Goal: Task Accomplishment & Management: Manage account settings

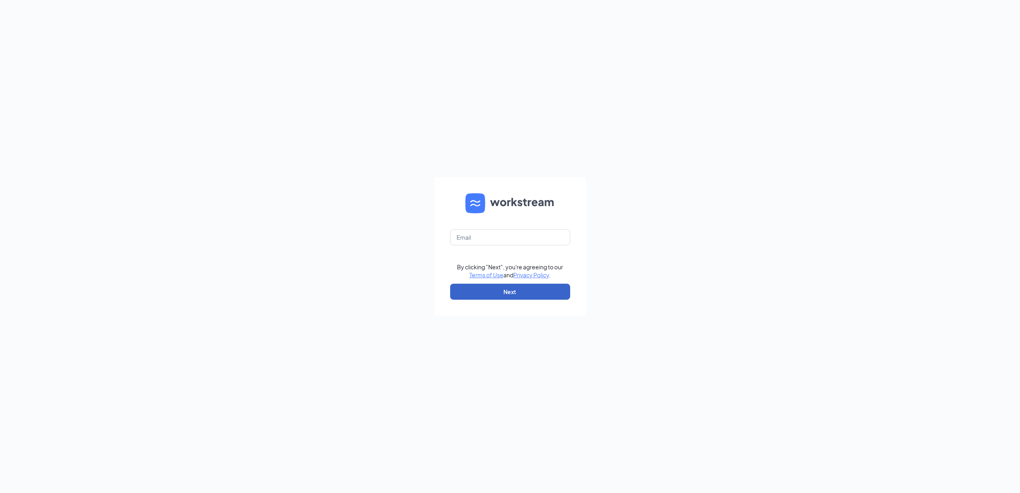
click at [518, 288] on button "Next" at bounding box center [510, 292] width 120 height 16
click at [531, 239] on form "Email field is required By clicking "Next", you're agreeing to our Terms of Use…" at bounding box center [510, 246] width 152 height 138
click at [529, 242] on input "text" at bounding box center [510, 237] width 120 height 16
drag, startPoint x: 545, startPoint y: 235, endPoint x: 366, endPoint y: 223, distance: 179.3
click at [367, 223] on div "jonnachtigal@bleedblue.net Email field is required By clicking "Next", you're a…" at bounding box center [510, 246] width 1020 height 493
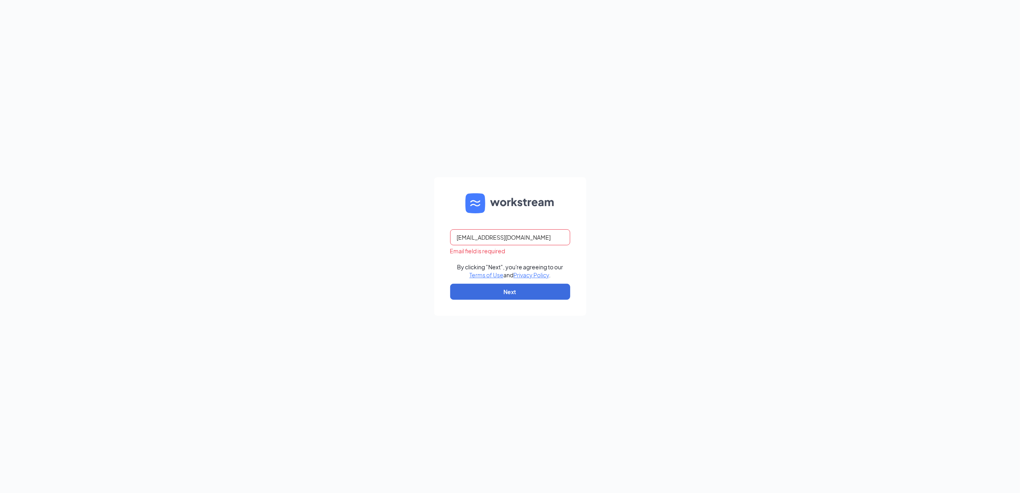
click at [397, 318] on div "jonnachtigal@bleedblue.net Email field is required By clicking "Next", you're a…" at bounding box center [510, 246] width 1020 height 493
drag, startPoint x: 523, startPoint y: 224, endPoint x: 527, endPoint y: 237, distance: 13.3
click at [527, 238] on form "jonnachtigal@bleedblue.net By clicking "Next", you're agreeing to our Terms of …" at bounding box center [510, 246] width 152 height 138
drag, startPoint x: 527, startPoint y: 236, endPoint x: 240, endPoint y: 220, distance: 287.4
click at [243, 222] on div "jonnachtigal@bleedblue.net By clicking "Next", you're agreeing to our Terms of …" at bounding box center [510, 246] width 1020 height 493
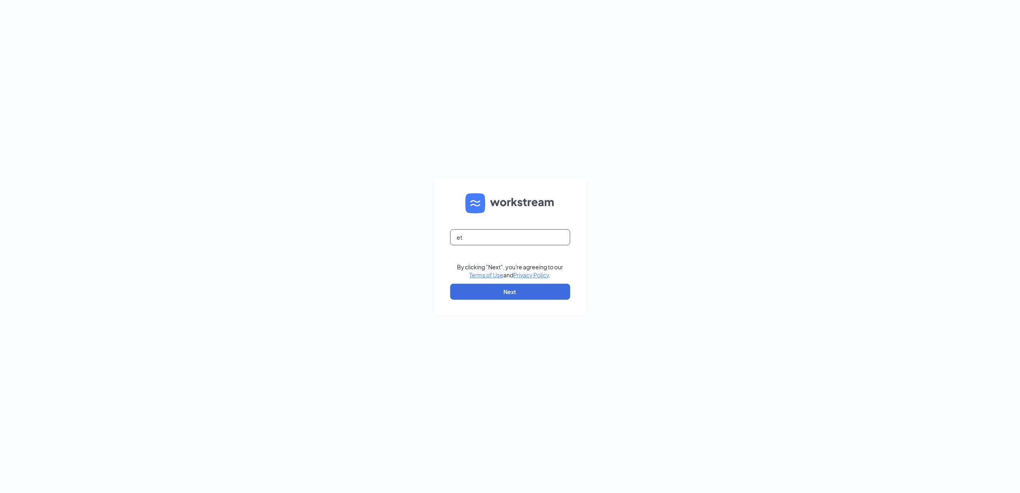
type input "t"
click at [462, 238] on input "text" at bounding box center [510, 237] width 120 height 16
type input "gmsturgis@bleedblue.net"
click at [498, 290] on button "Next" at bounding box center [510, 292] width 120 height 16
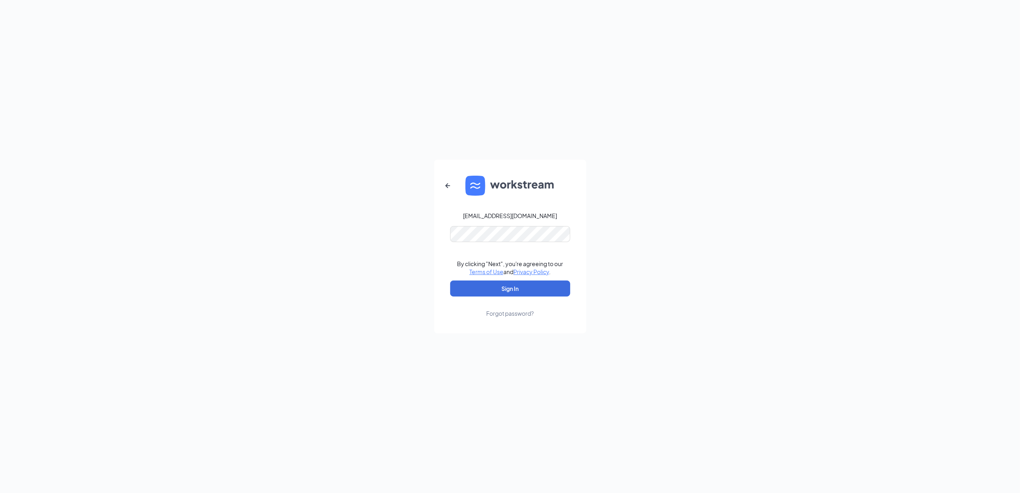
click at [496, 298] on link "Forgot password?" at bounding box center [510, 306] width 48 height 21
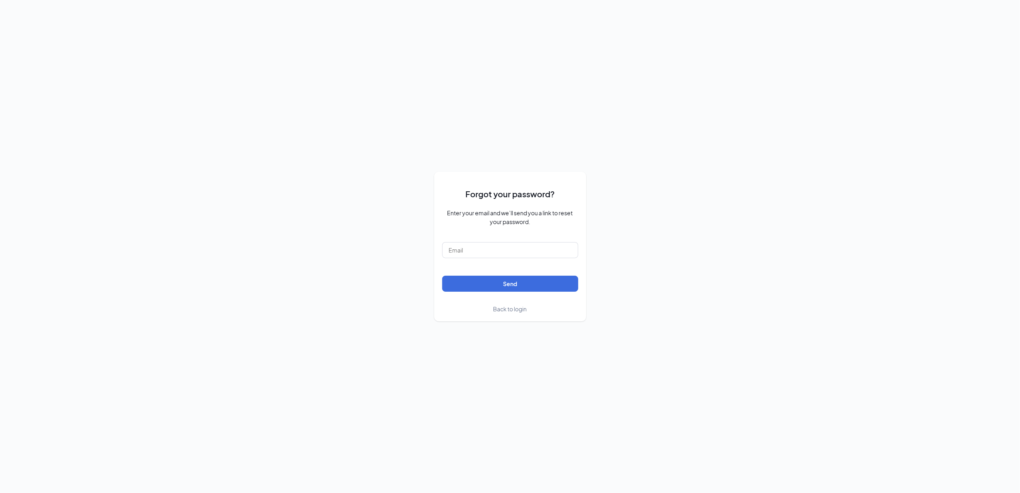
click at [517, 310] on span "Back to login" at bounding box center [510, 308] width 34 height 7
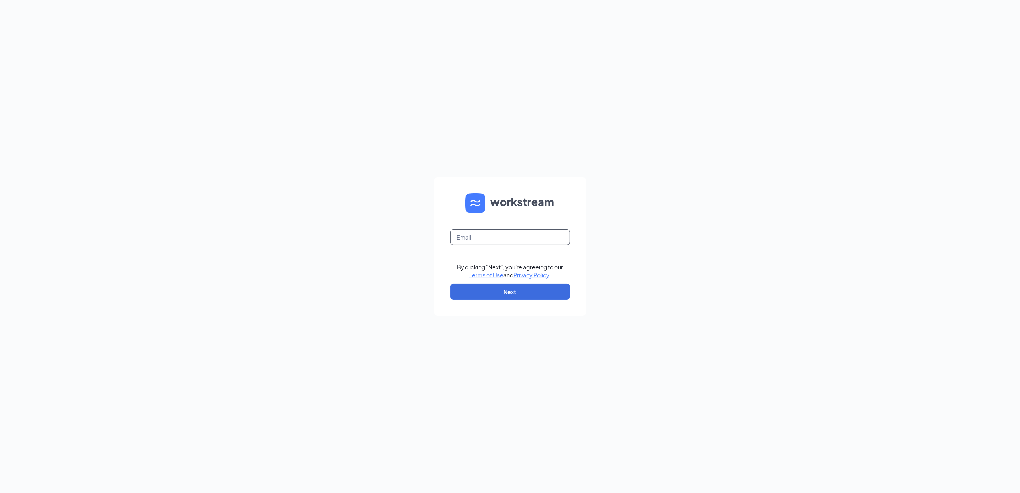
click at [485, 240] on input "text" at bounding box center [510, 237] width 120 height 16
type input "gmsturgis@bleedblue.net"
click at [489, 299] on button "Next" at bounding box center [510, 292] width 120 height 16
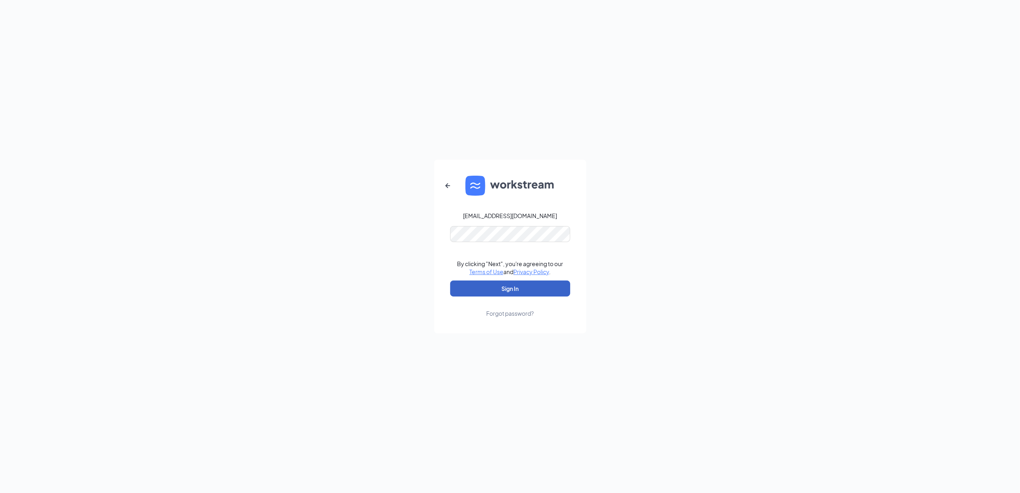
click at [509, 286] on button "Sign In" at bounding box center [510, 288] width 120 height 16
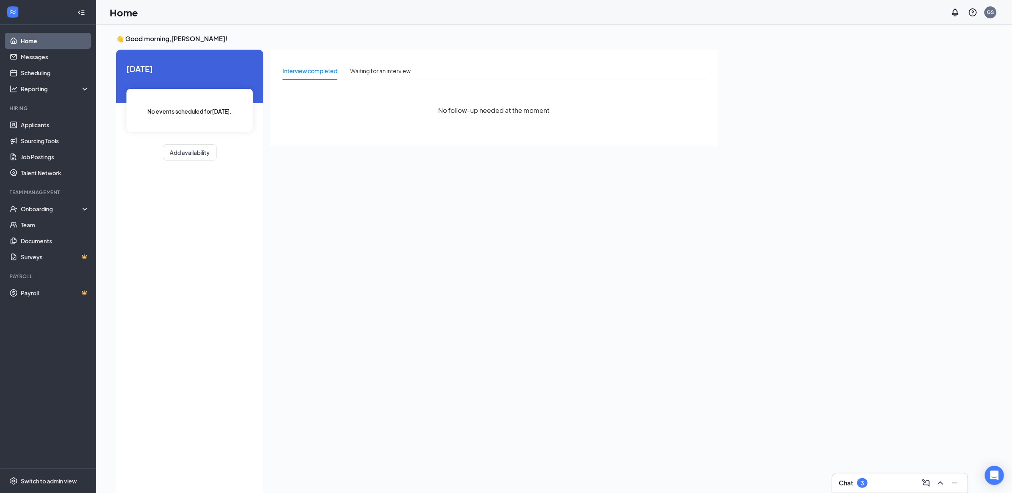
click at [891, 485] on div "Chat 3" at bounding box center [900, 483] width 122 height 13
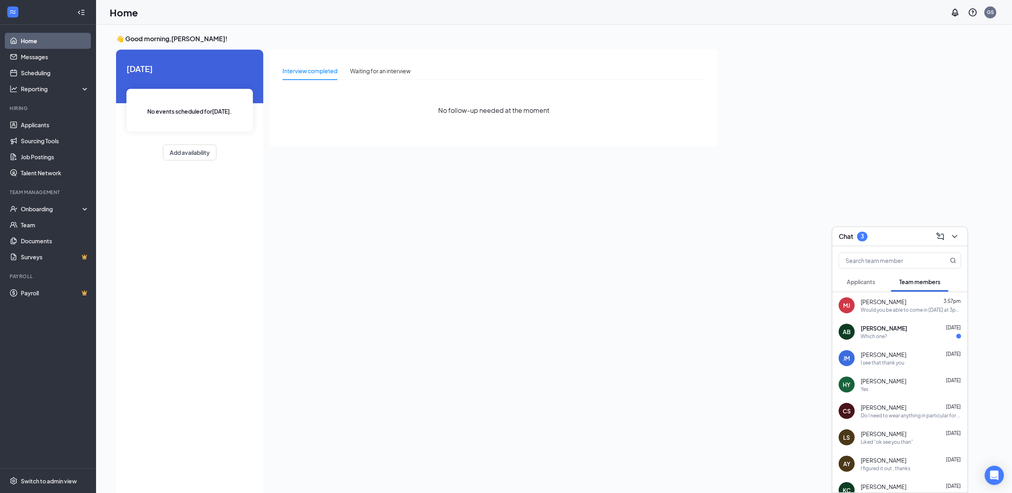
click at [850, 235] on h3 "Chat" at bounding box center [846, 236] width 14 height 9
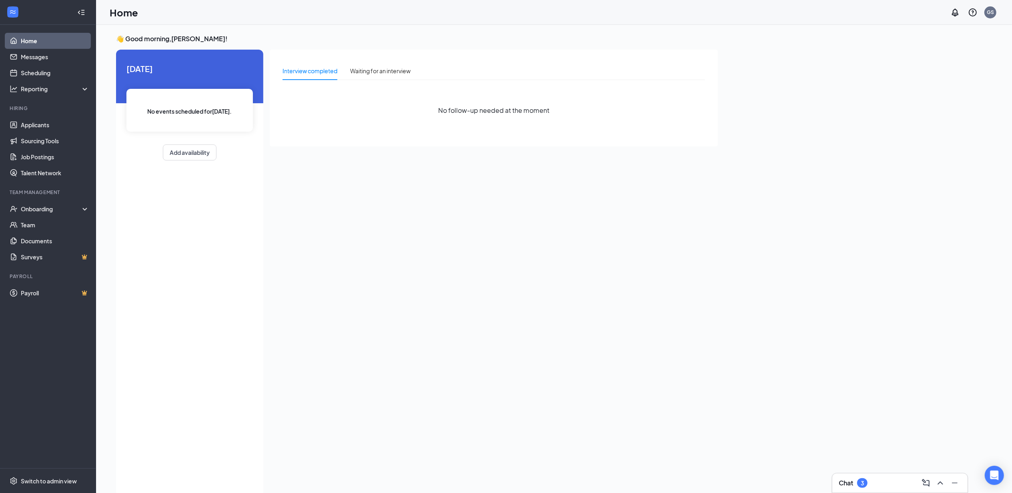
click at [845, 485] on h3 "Chat" at bounding box center [846, 483] width 14 height 9
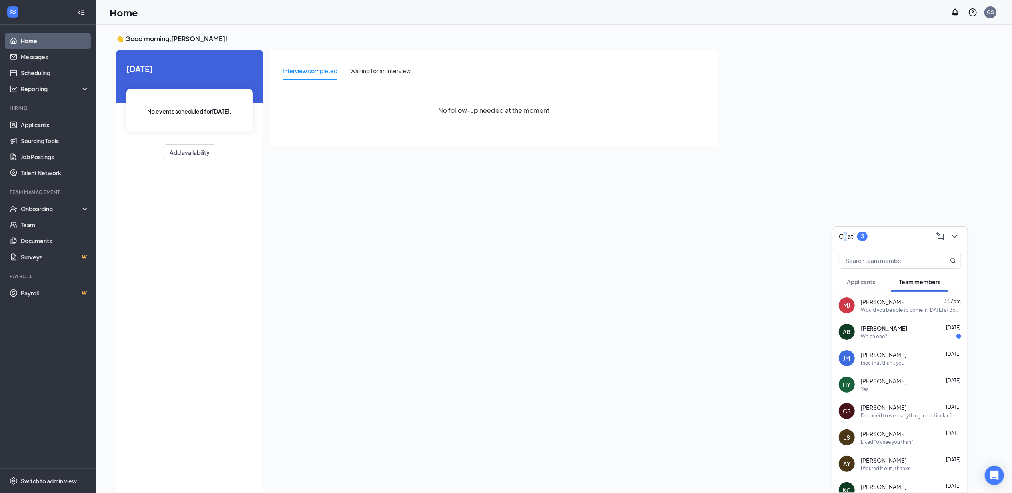
click at [863, 274] on button "Applicants" at bounding box center [861, 282] width 44 height 20
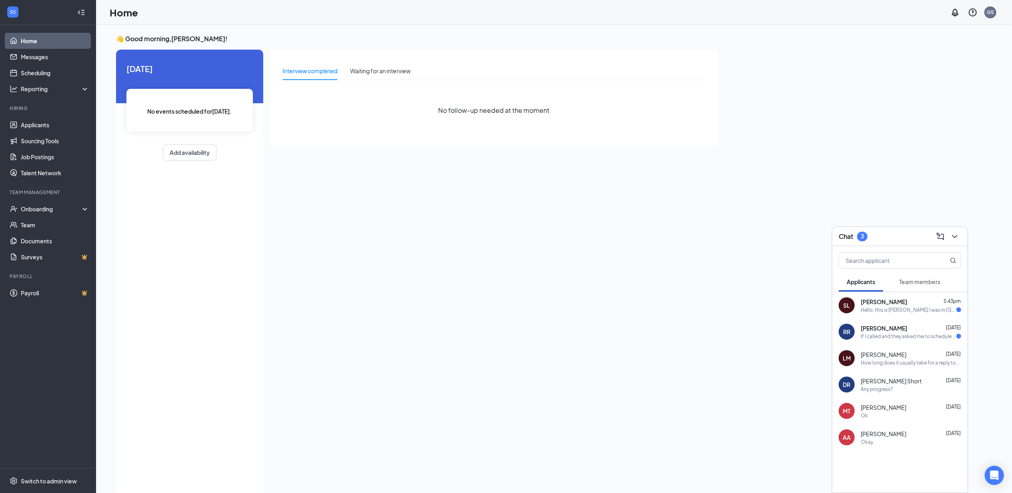
click at [908, 306] on div "Hello, this is [PERSON_NAME] I was in [GEOGRAPHIC_DATA][PERSON_NAME] [DATE] for…" at bounding box center [909, 309] width 96 height 7
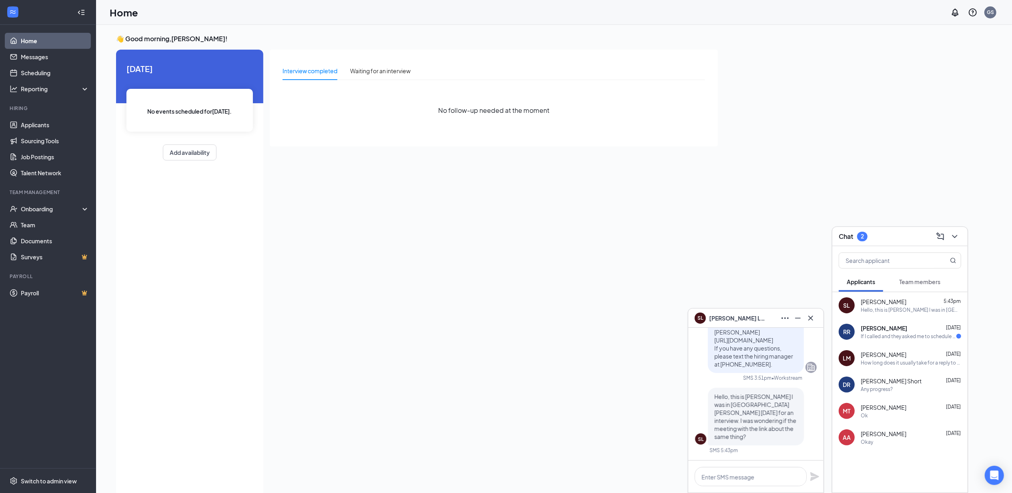
click at [749, 258] on div "👋 Good morning, [PERSON_NAME] ! [DATE] No events scheduled for [DATE] . Add ava…" at bounding box center [554, 267] width 889 height 466
click at [799, 250] on div "👋 Good morning, [PERSON_NAME] ! [DATE] No events scheduled for [DATE] . Add ava…" at bounding box center [554, 267] width 889 height 466
